Goal: Navigation & Orientation: Understand site structure

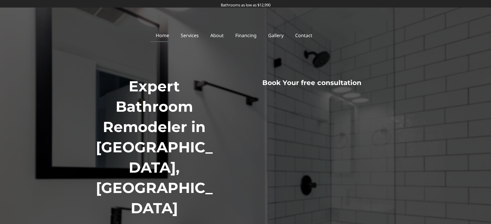
click at [443, 69] on div at bounding box center [245, 176] width 491 height 336
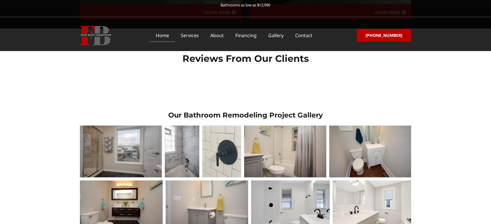
scroll to position [775, 0]
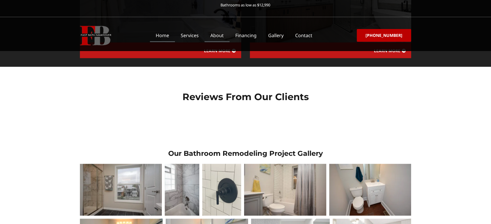
click at [225, 34] on link "About" at bounding box center [217, 35] width 25 height 13
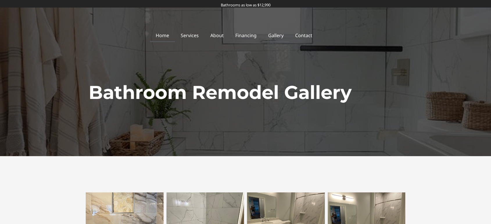
click at [169, 34] on link "Home" at bounding box center [162, 35] width 25 height 13
